Goal: Information Seeking & Learning: Learn about a topic

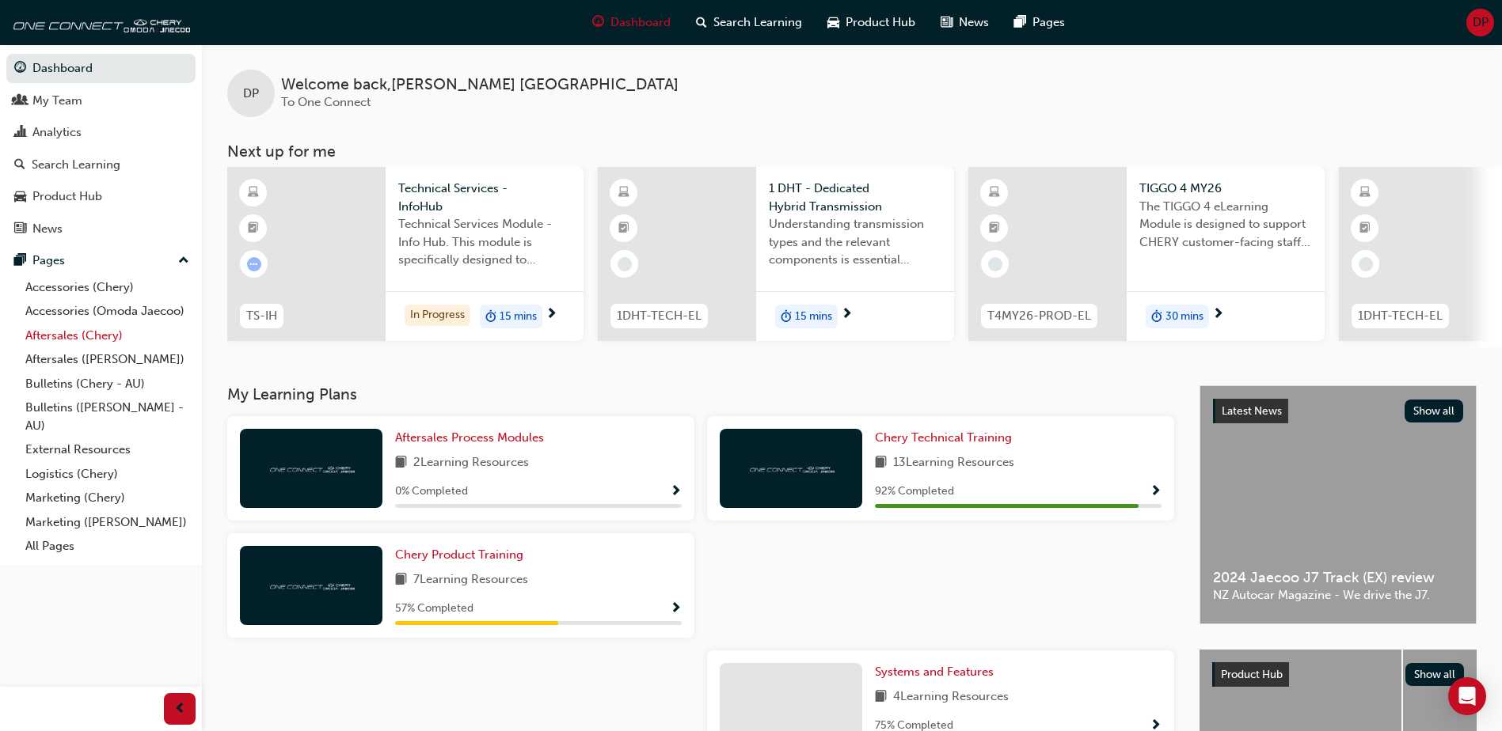
click at [75, 332] on link "Aftersales (Chery)" at bounding box center [107, 336] width 177 height 25
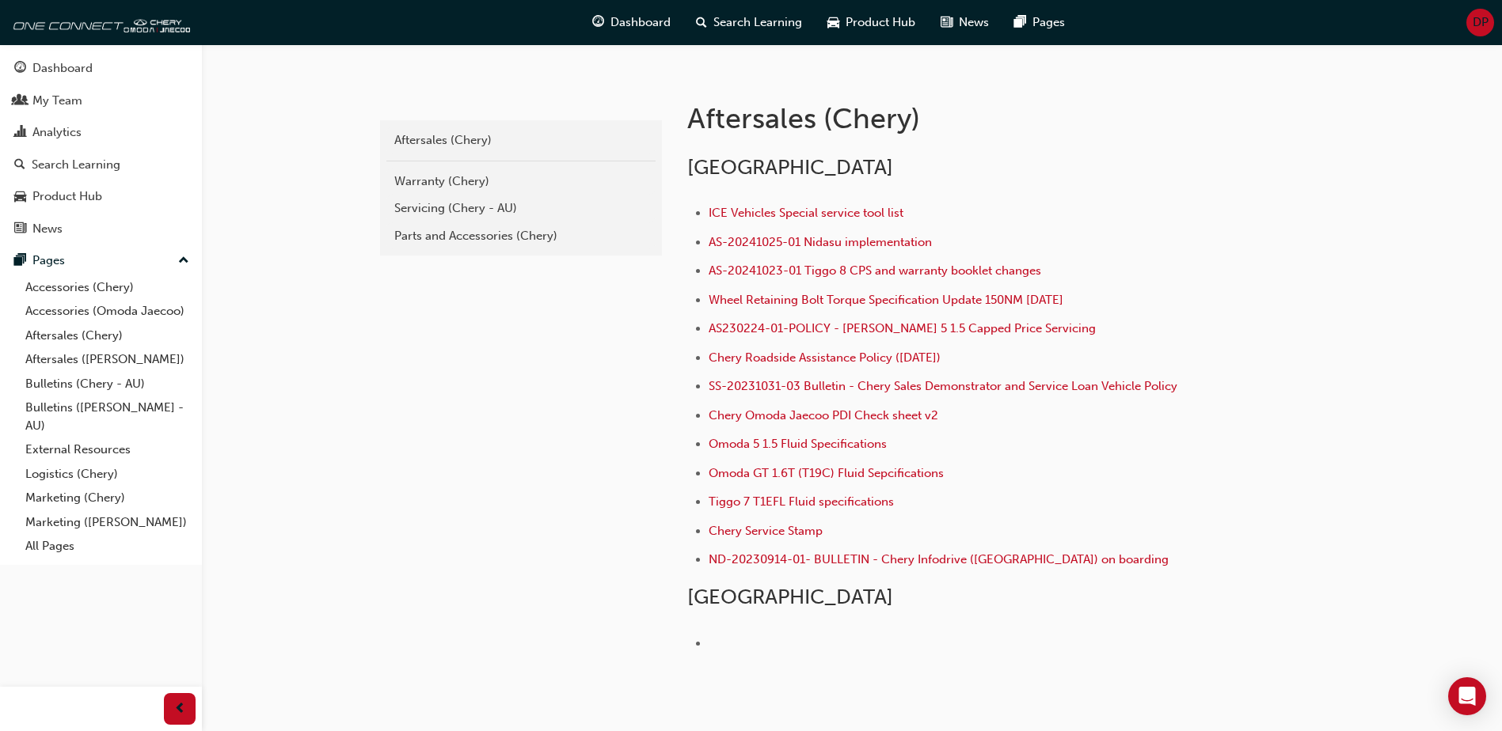
scroll to position [317, 0]
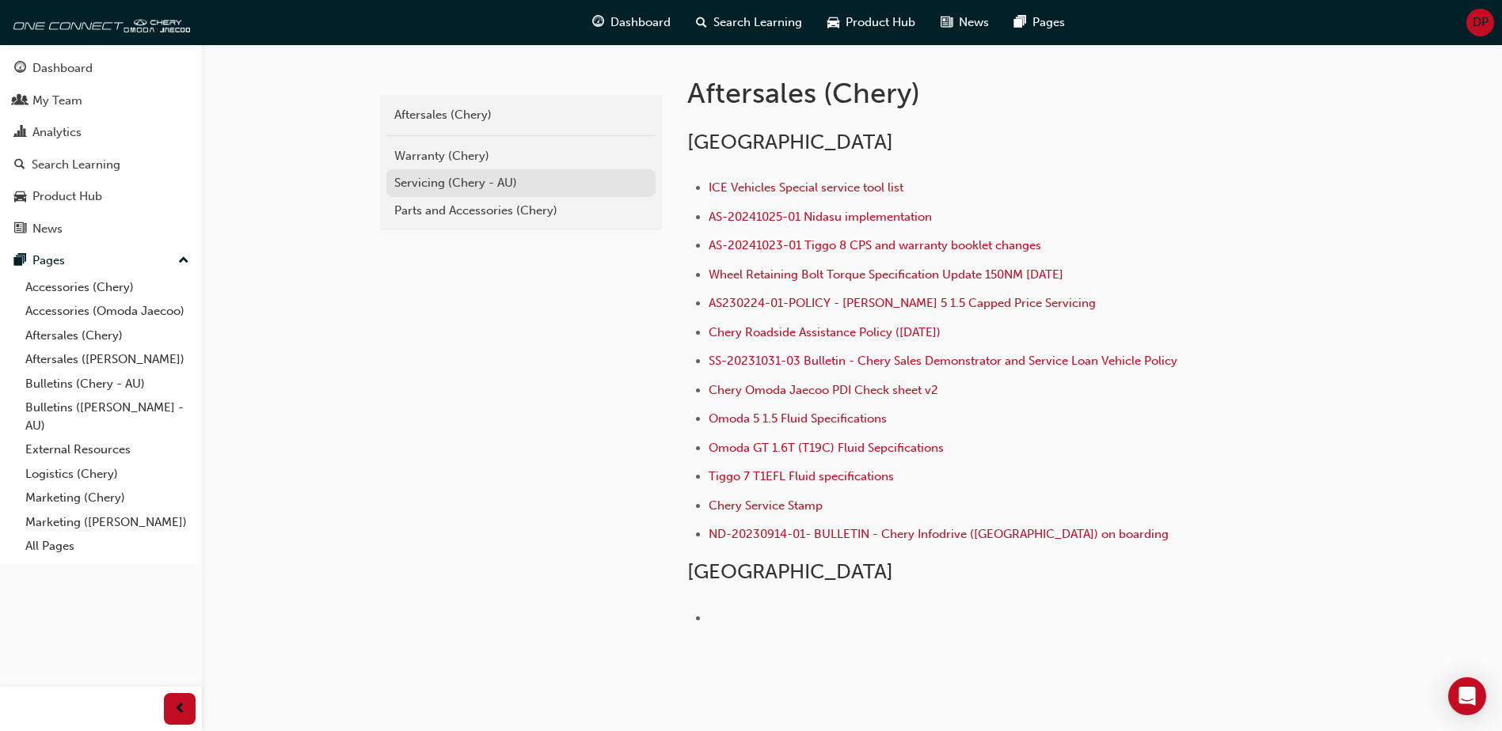
click at [401, 181] on div "Servicing (Chery - AU)" at bounding box center [520, 183] width 253 height 18
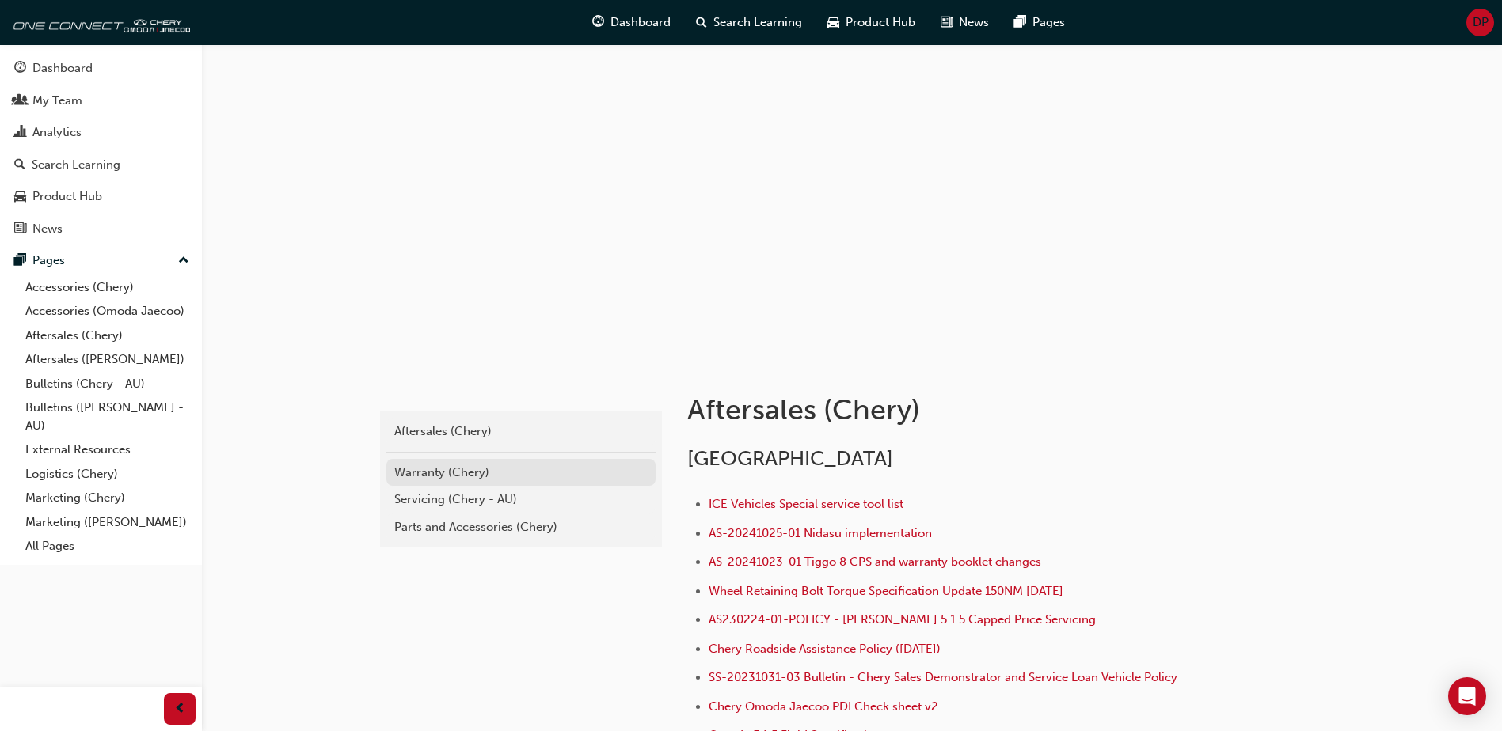
click at [459, 476] on div "Warranty (Chery)" at bounding box center [520, 473] width 253 height 18
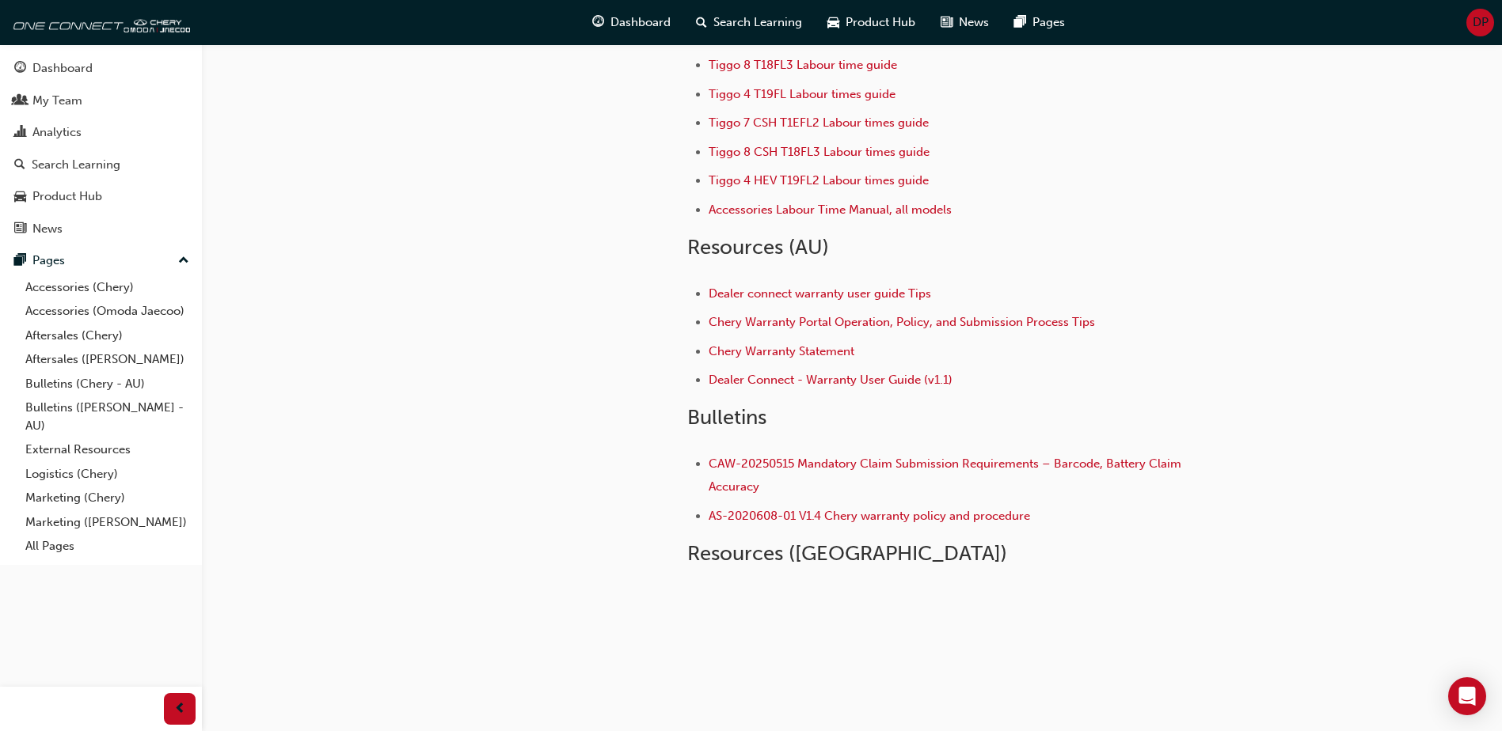
scroll to position [149, 0]
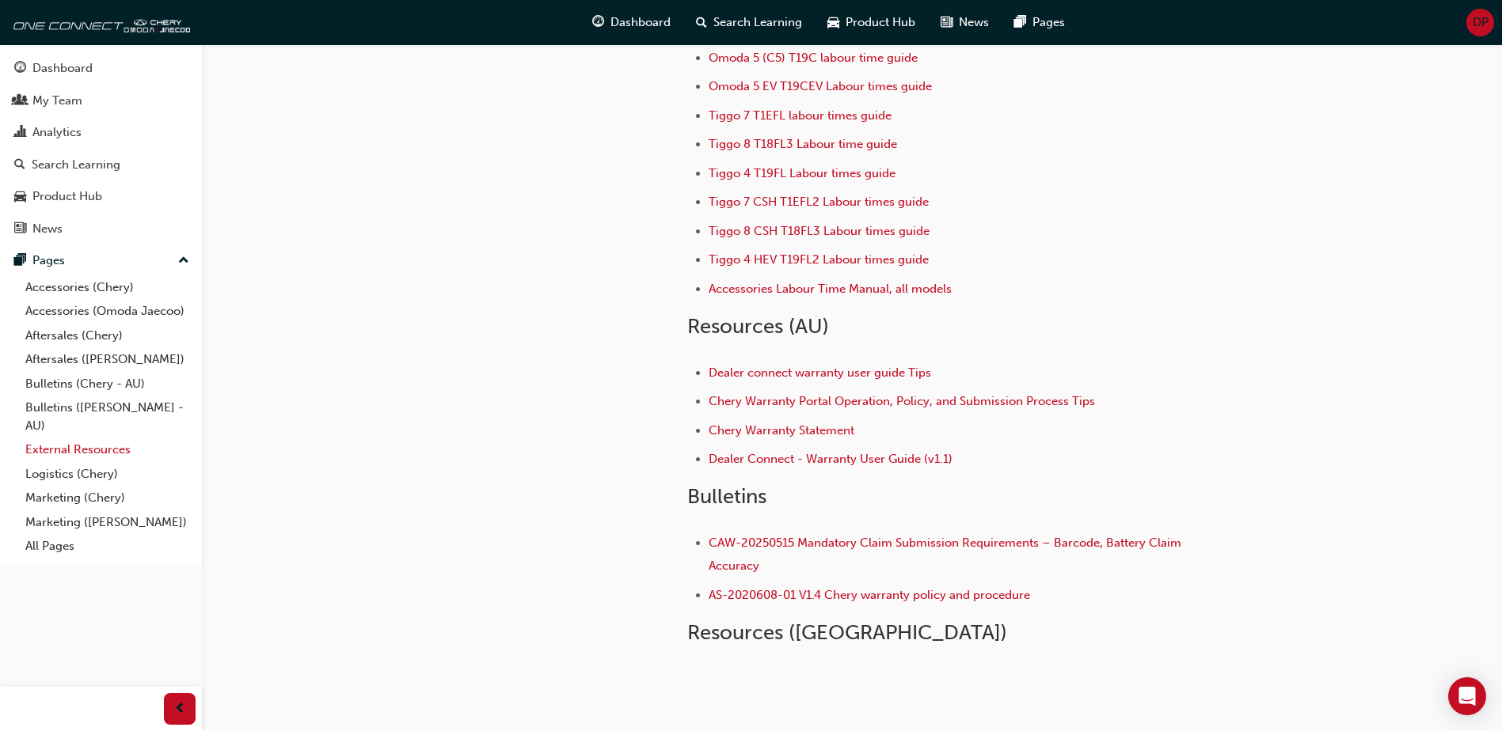
click at [83, 455] on link "External Resources" at bounding box center [107, 450] width 177 height 25
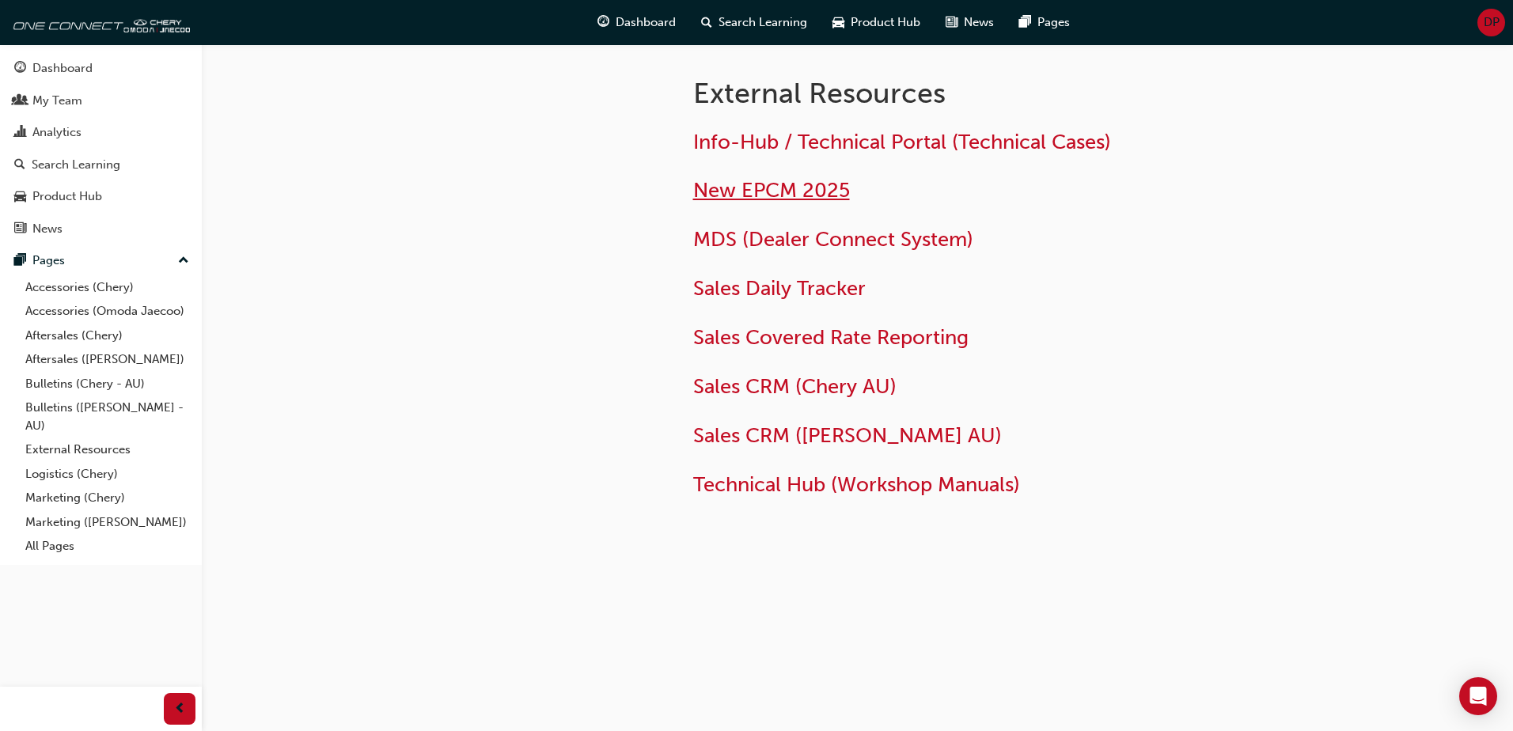
click at [758, 188] on span "New EPCM 2025" at bounding box center [771, 190] width 157 height 25
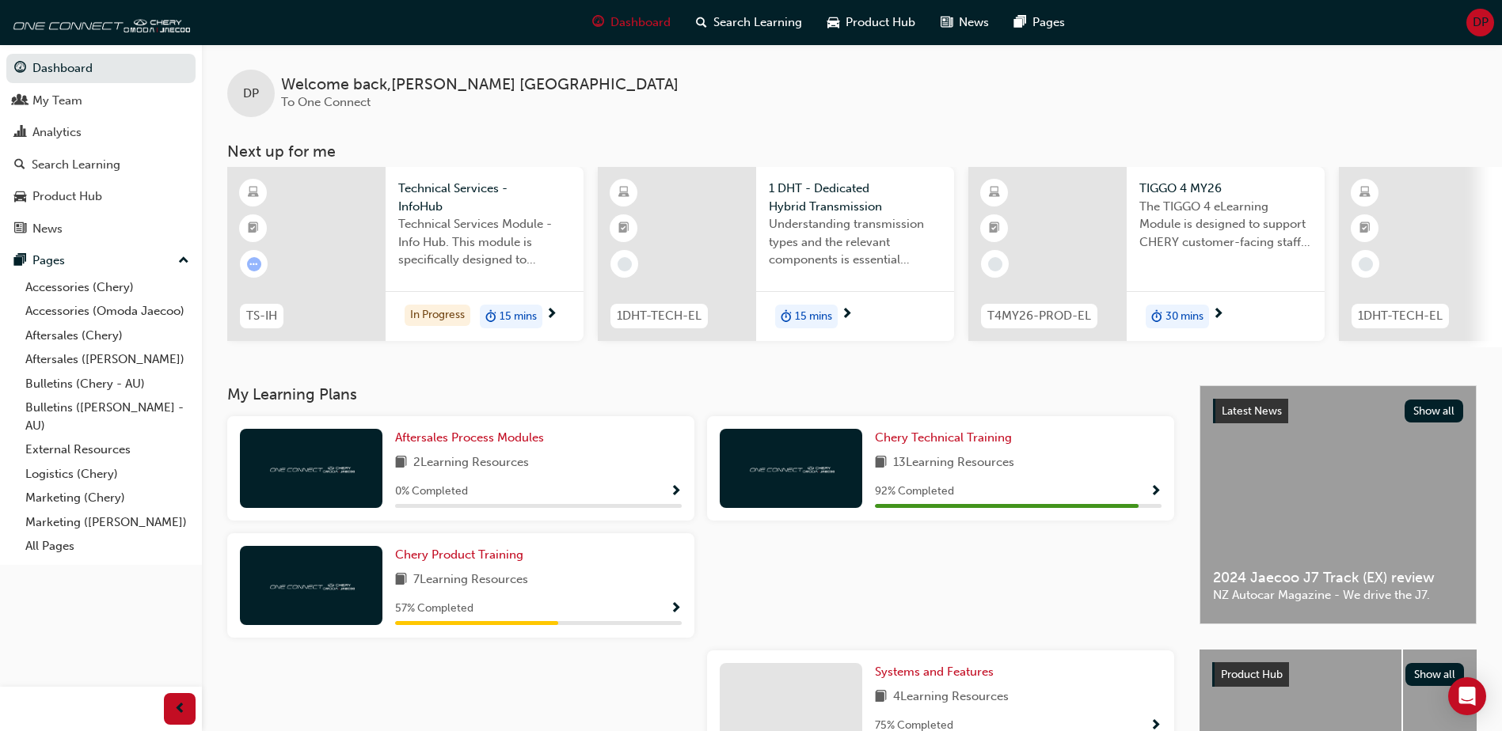
click at [51, 561] on div "Dashboard My Team Analytics Search Learning Product Hub News Pages Pages Access…" at bounding box center [101, 304] width 202 height 521
click at [53, 545] on link "All Pages" at bounding box center [107, 546] width 177 height 25
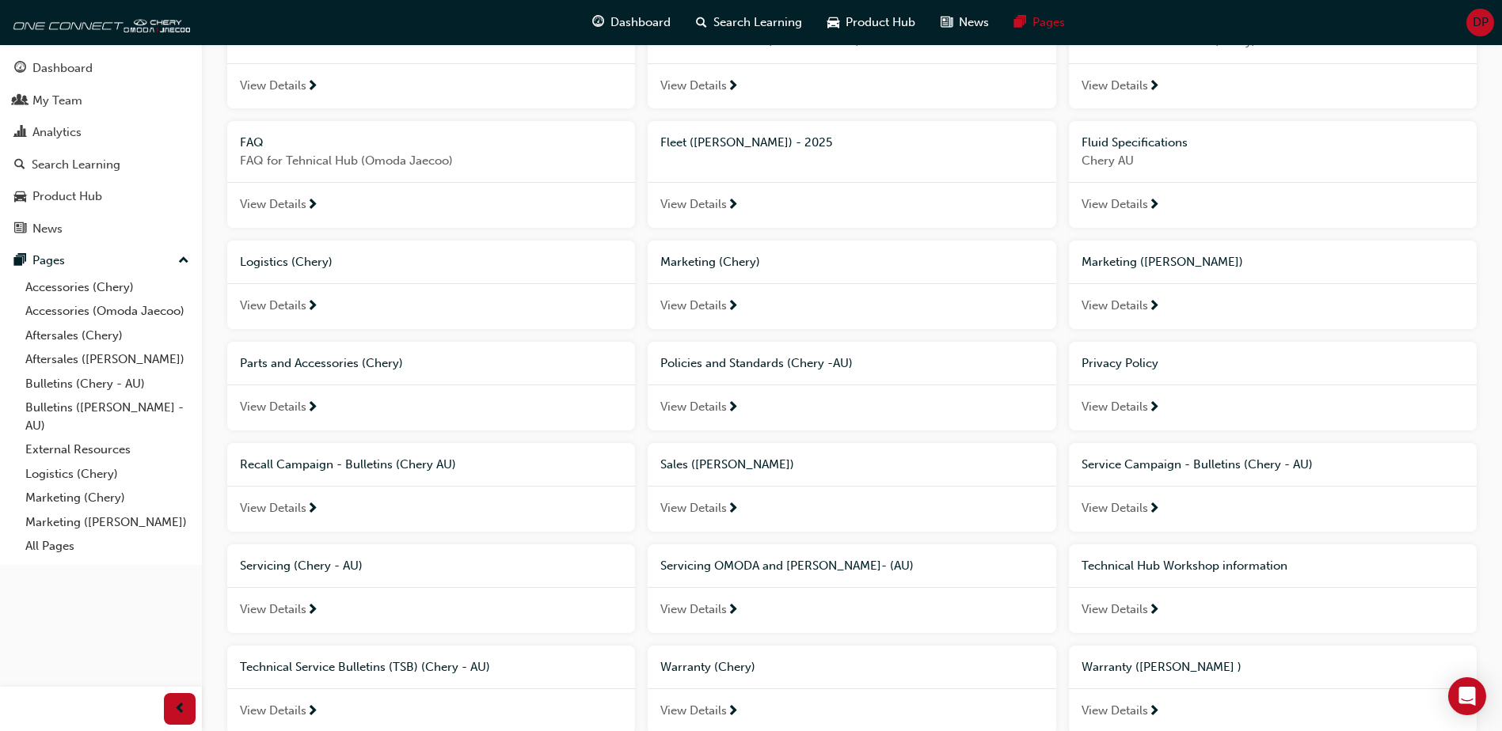
scroll to position [482, 0]
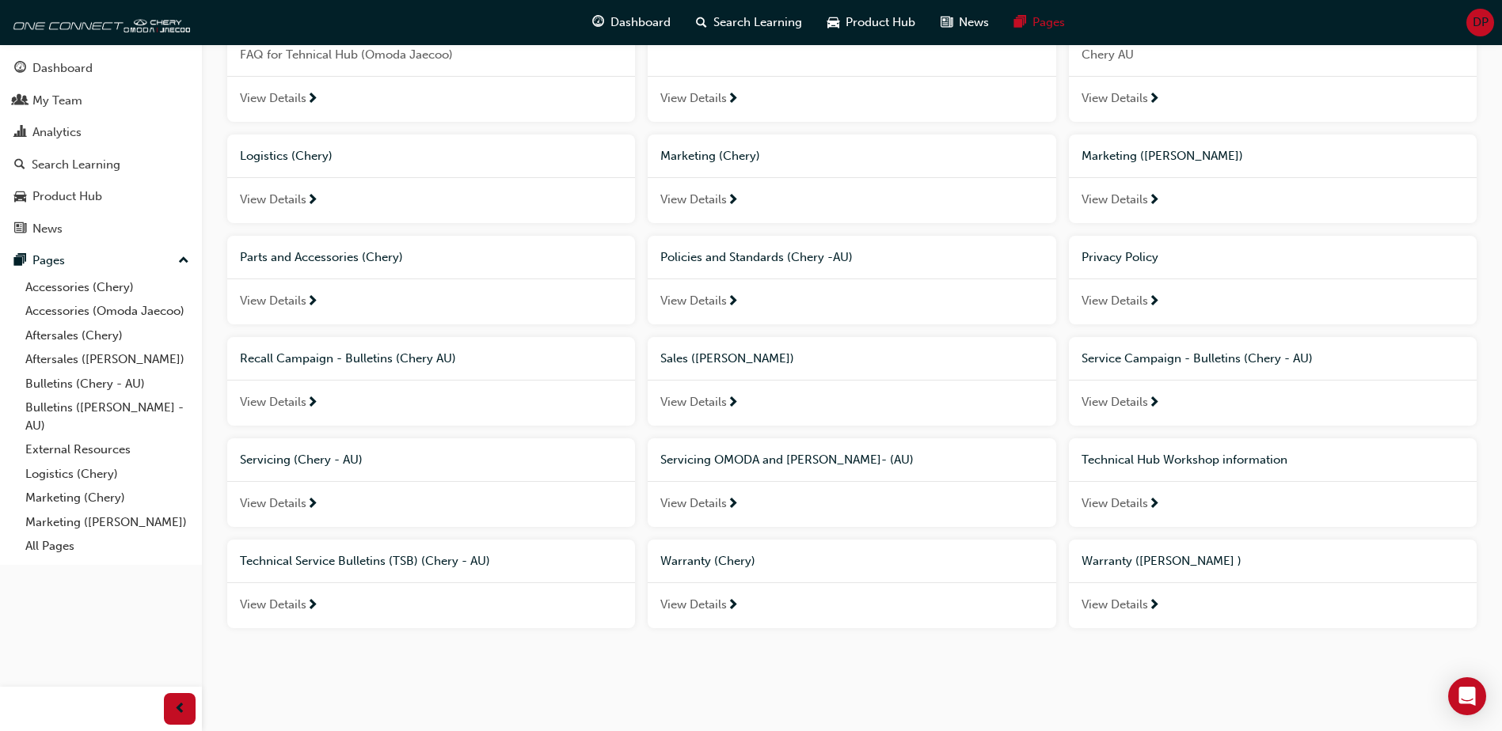
click at [1099, 501] on span "View Details" at bounding box center [1114, 504] width 66 height 18
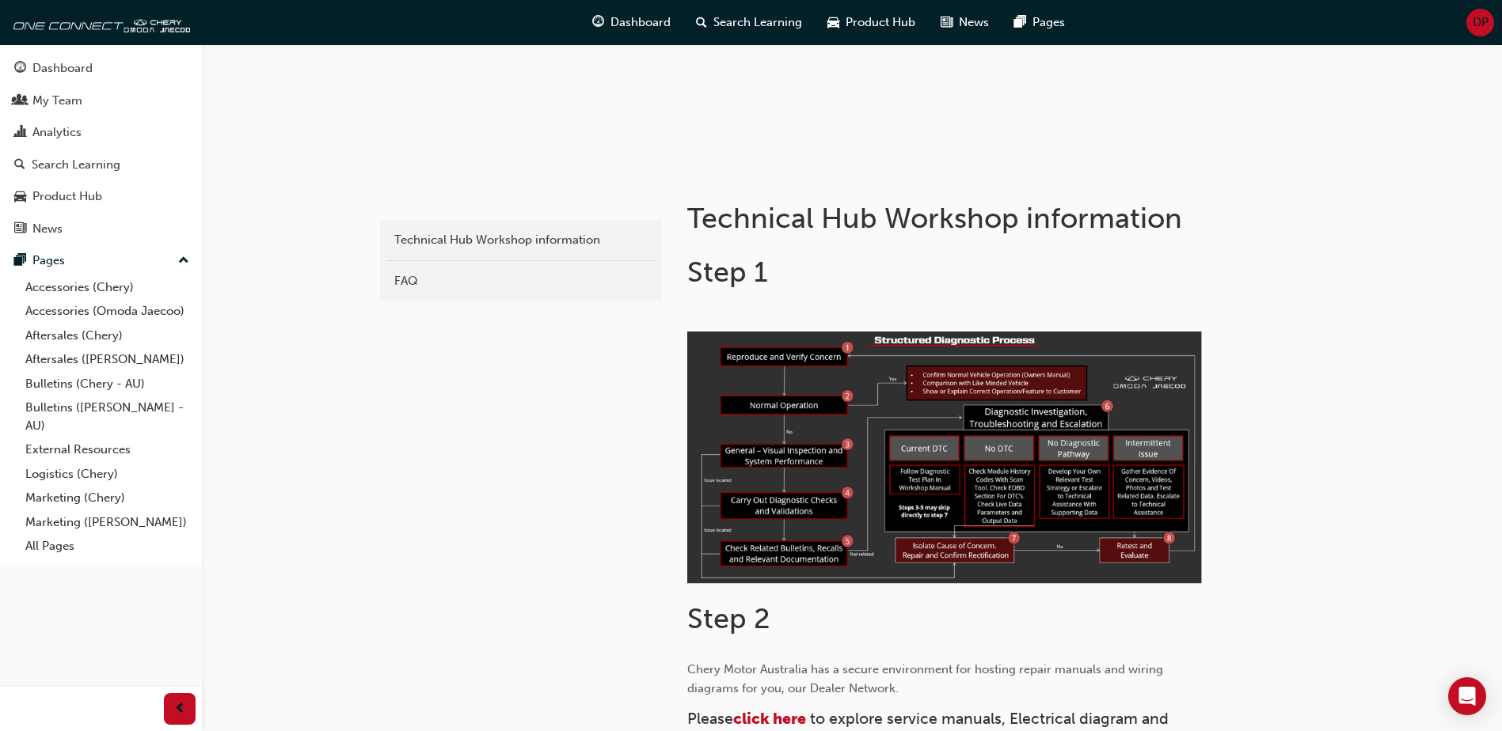
scroll to position [317, 0]
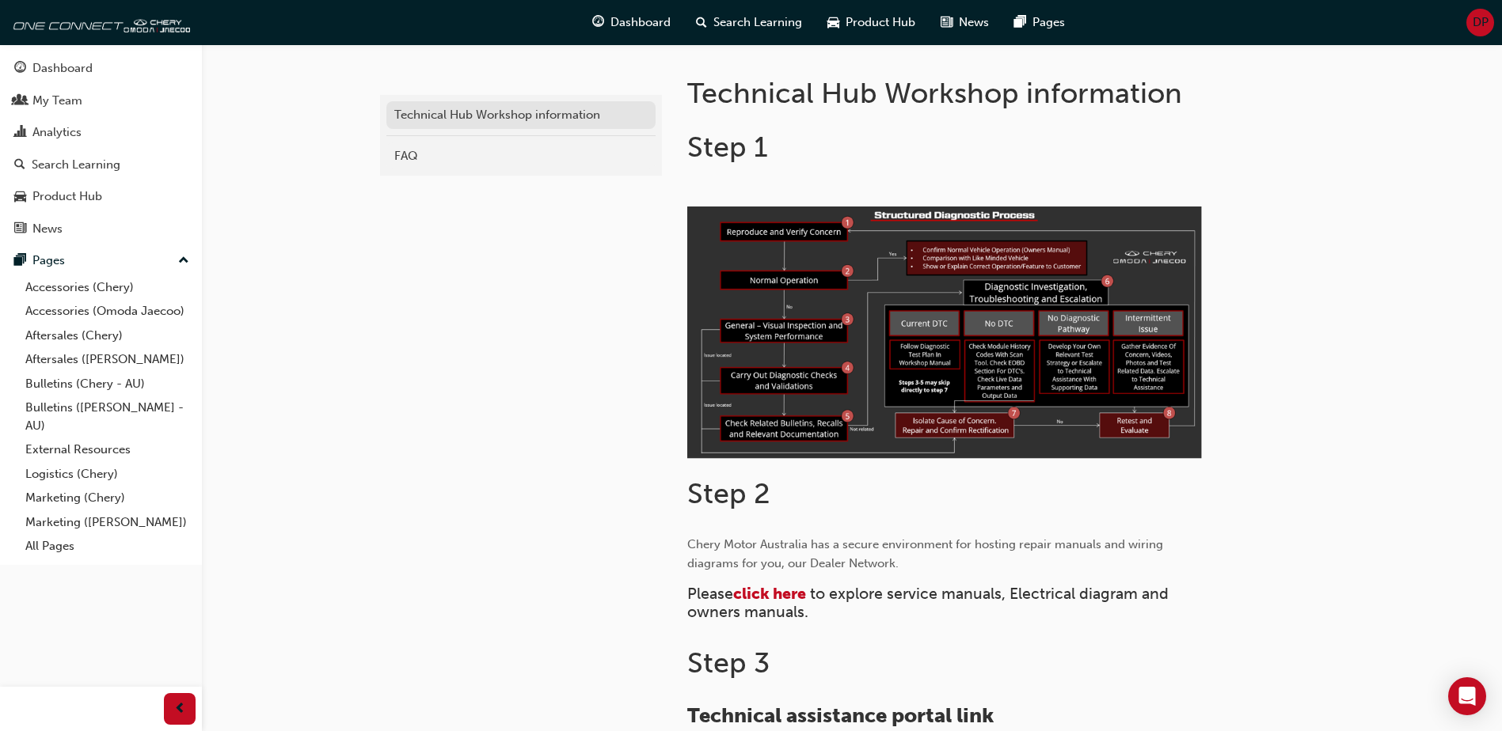
click at [515, 108] on div "Technical Hub Workshop information" at bounding box center [520, 115] width 253 height 18
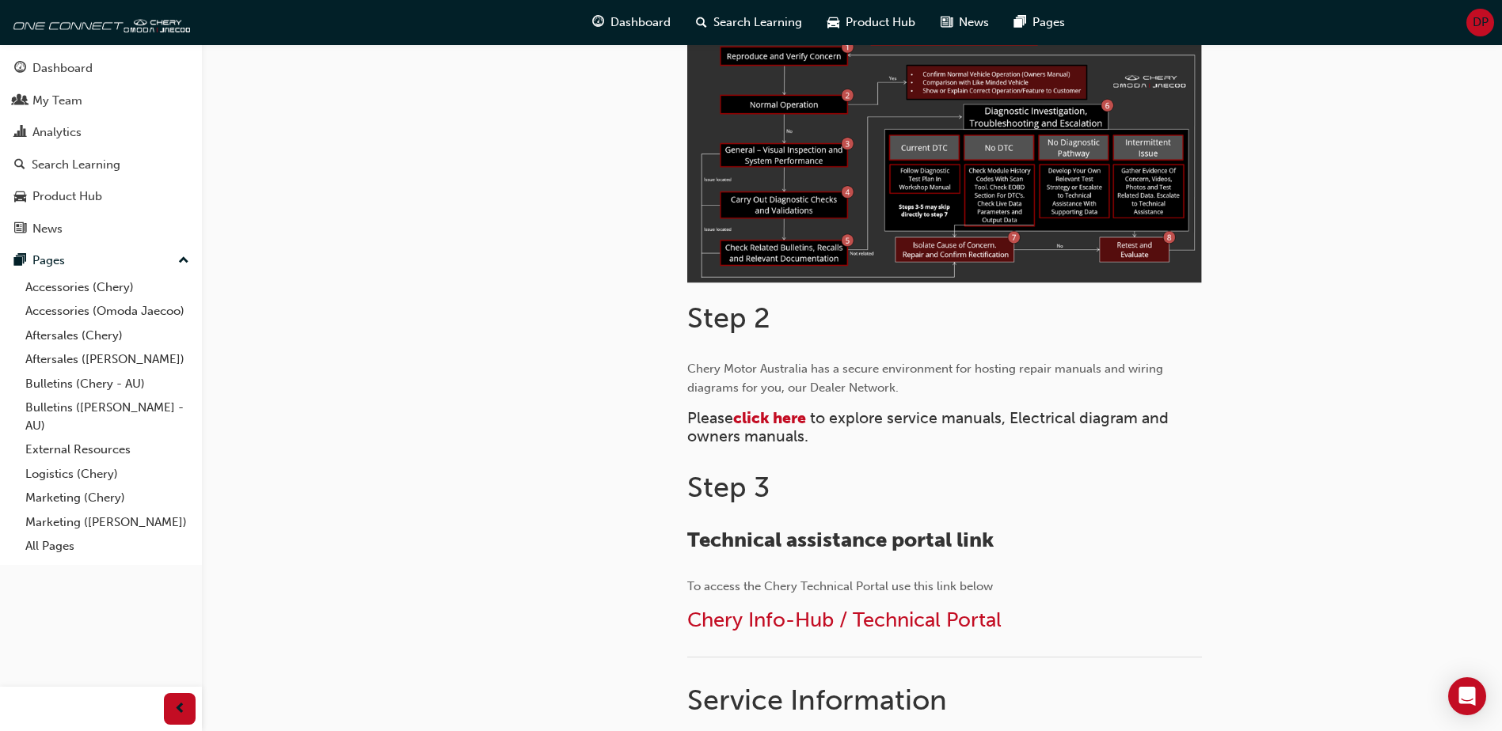
scroll to position [549, 0]
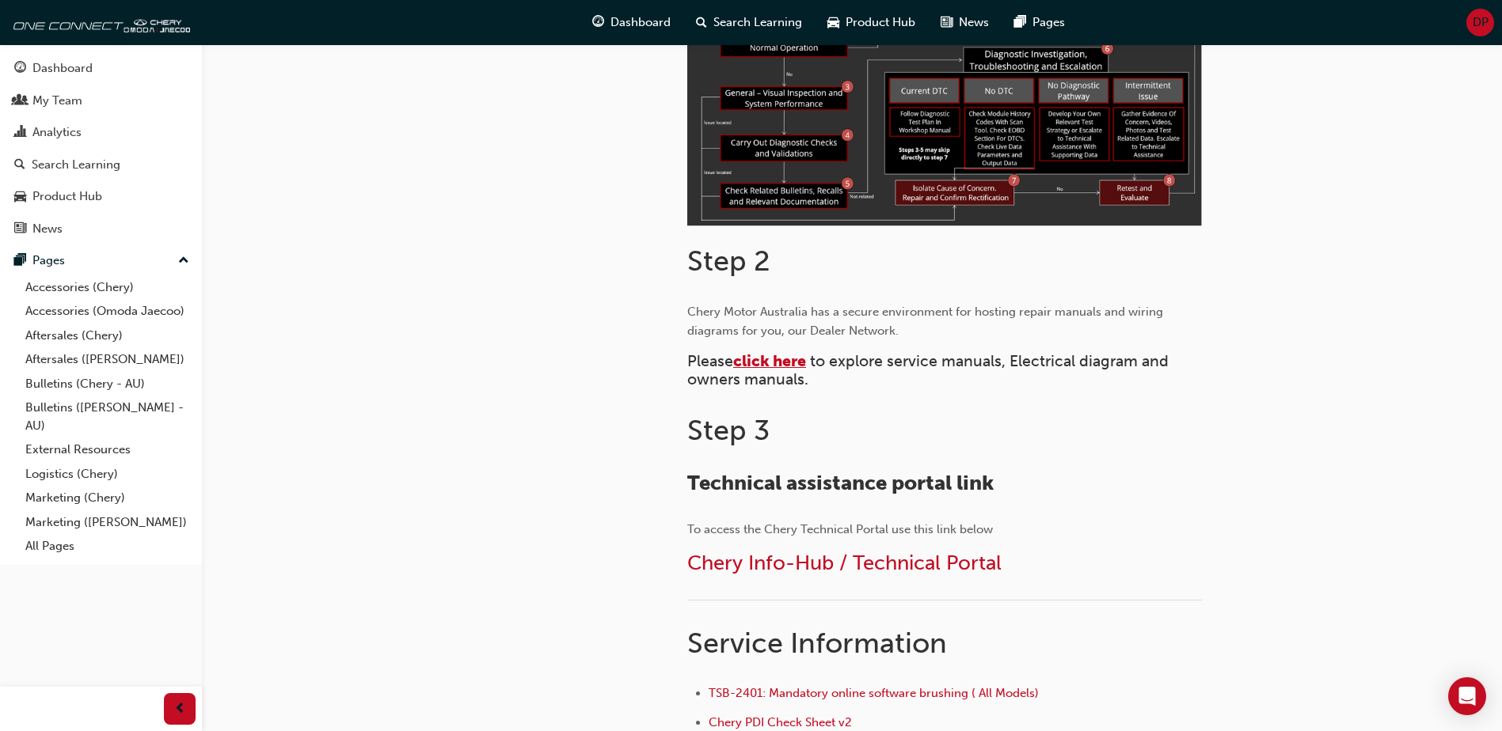
click at [746, 357] on span "click here" at bounding box center [769, 361] width 73 height 18
